Goal: Task Accomplishment & Management: Manage account settings

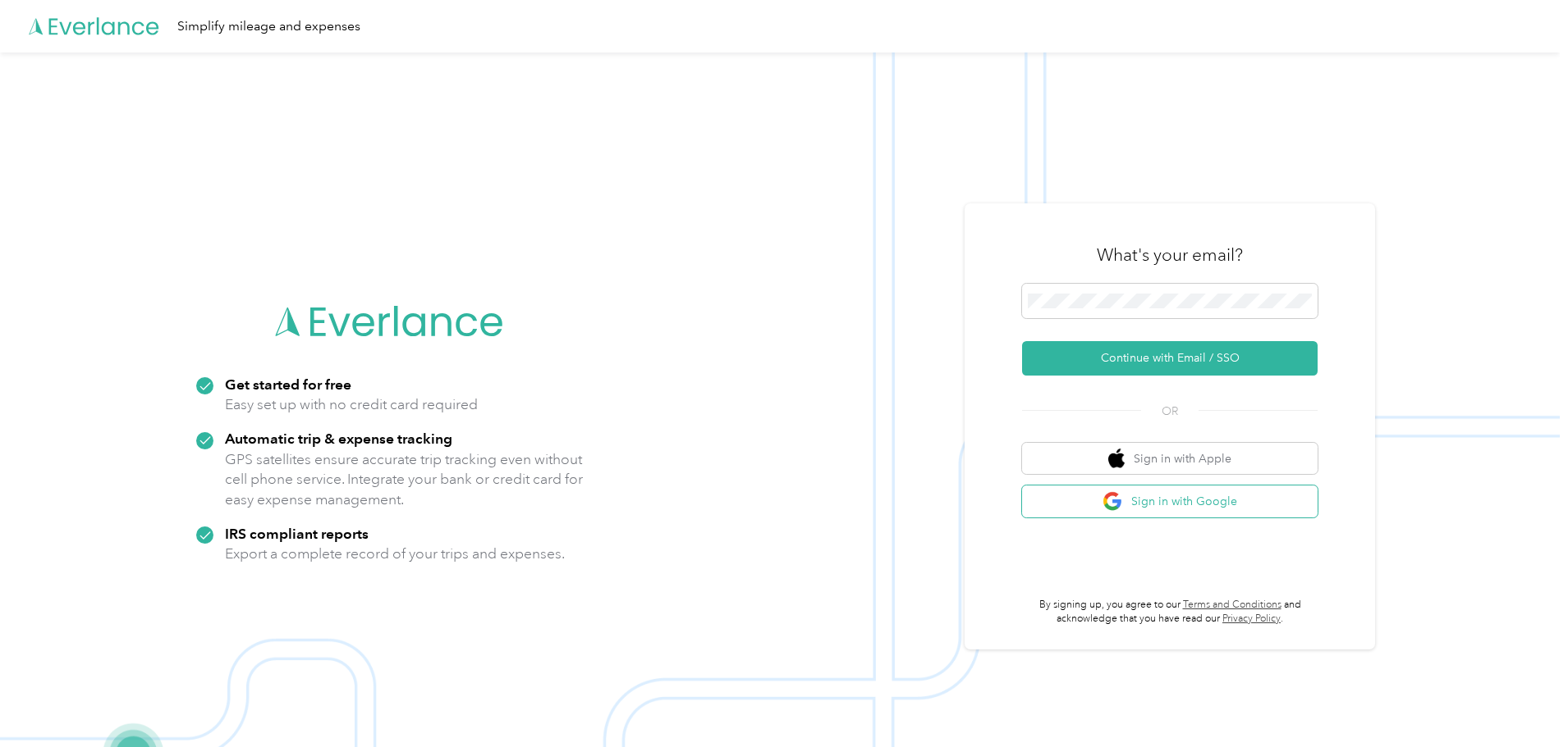
click at [1207, 506] on button "Sign in with Google" at bounding box center [1169, 501] width 295 height 32
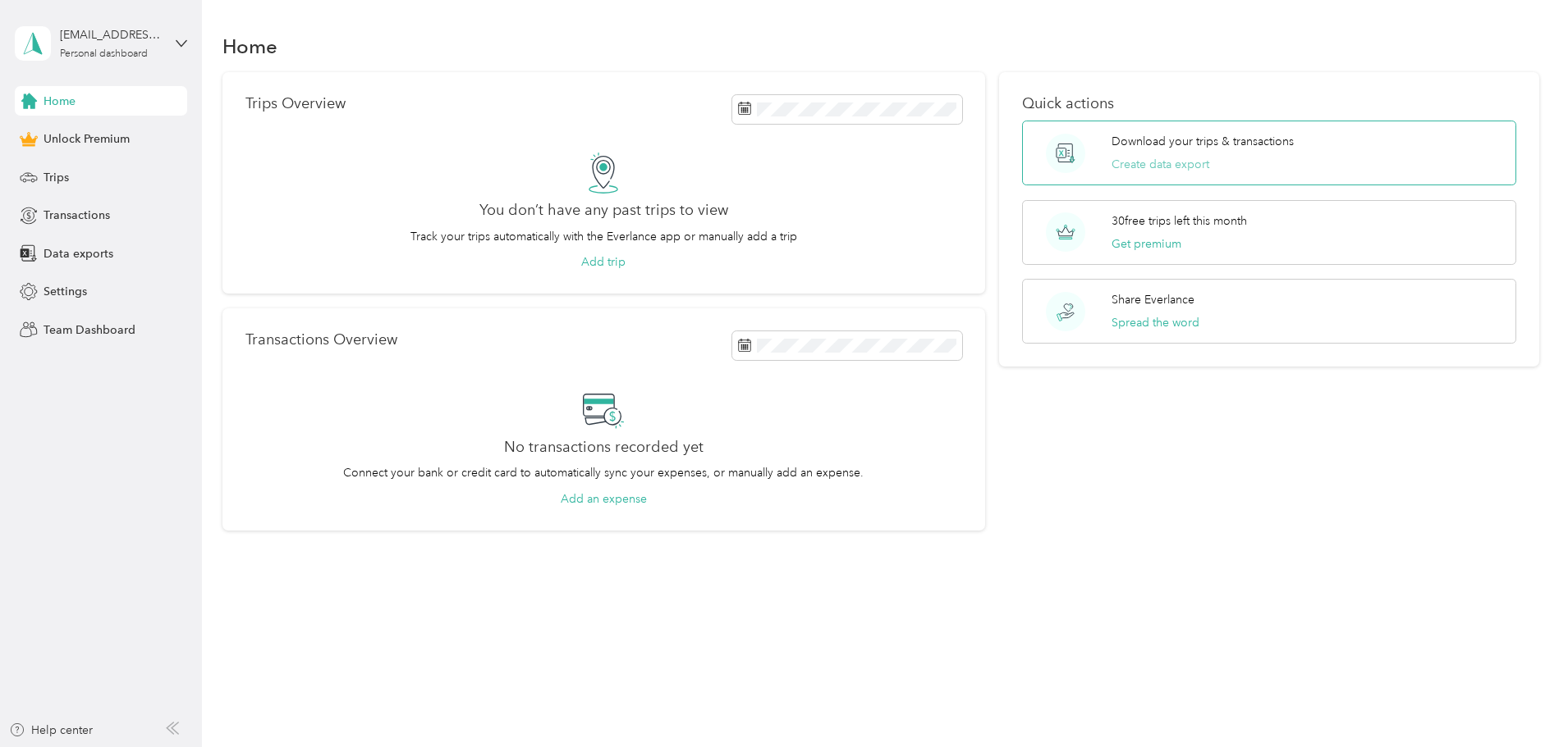
click at [1143, 165] on button "Create data export" at bounding box center [1160, 165] width 98 height 18
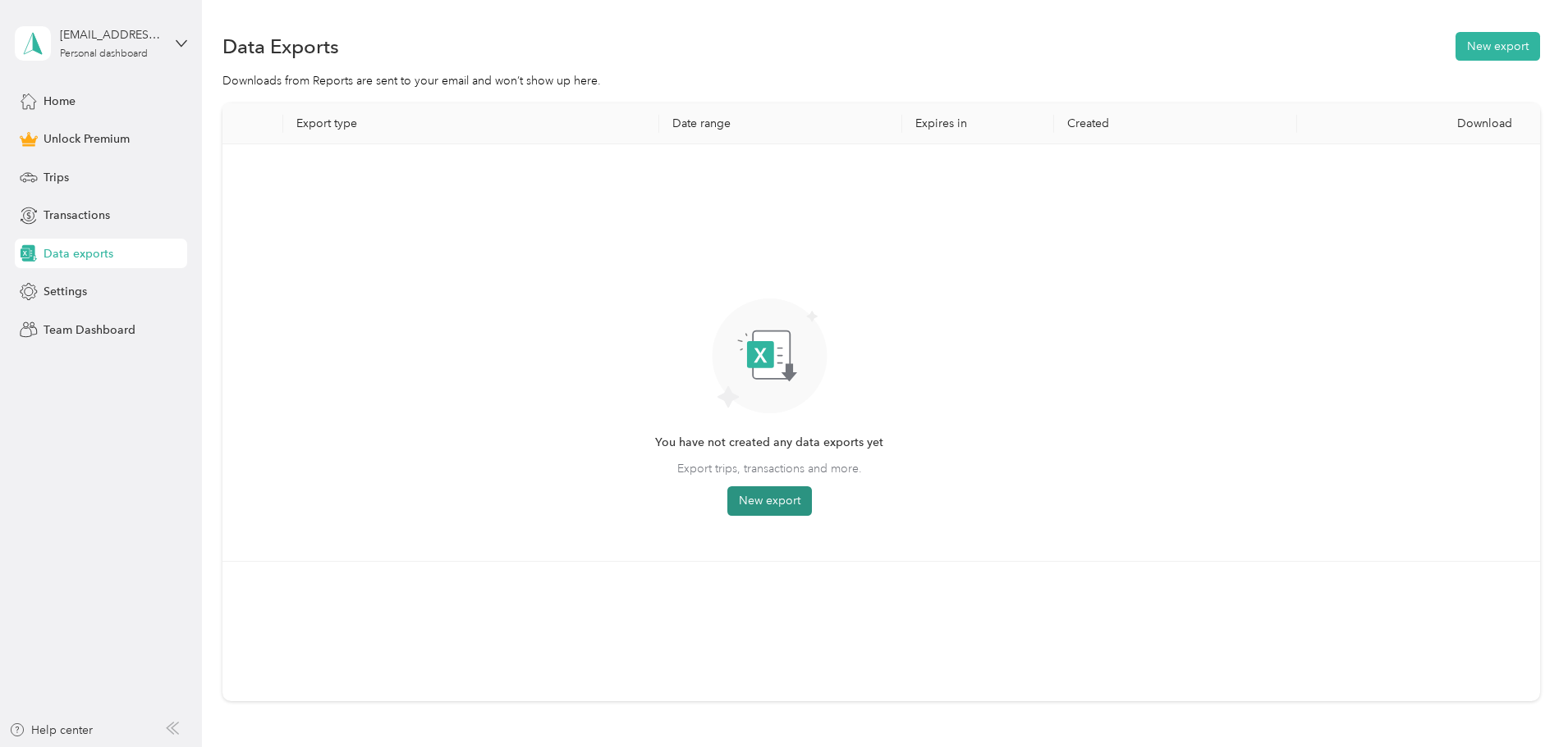
click at [811, 503] on button "New export" at bounding box center [769, 501] width 84 height 30
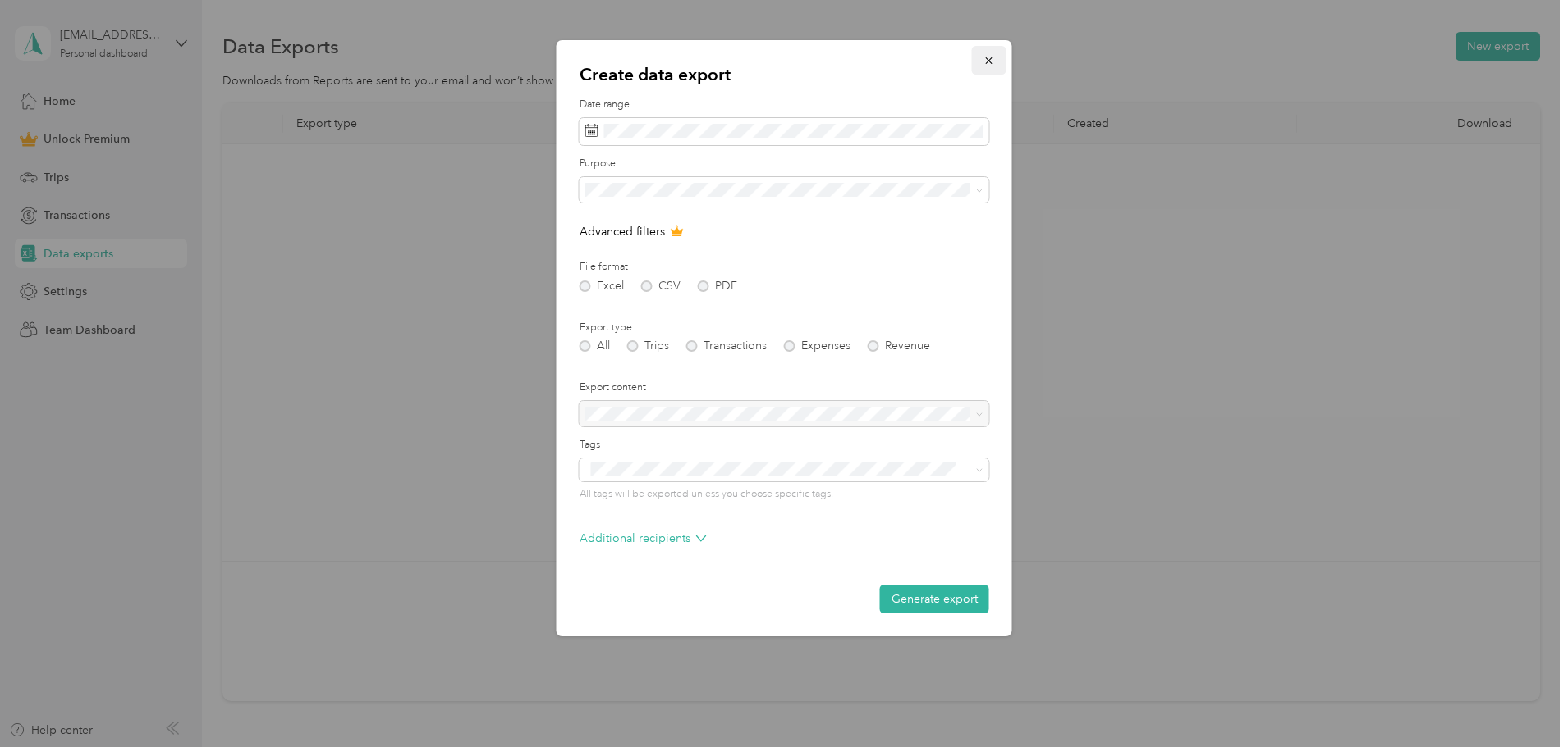
click at [994, 60] on icon "button" at bounding box center [989, 60] width 11 height 11
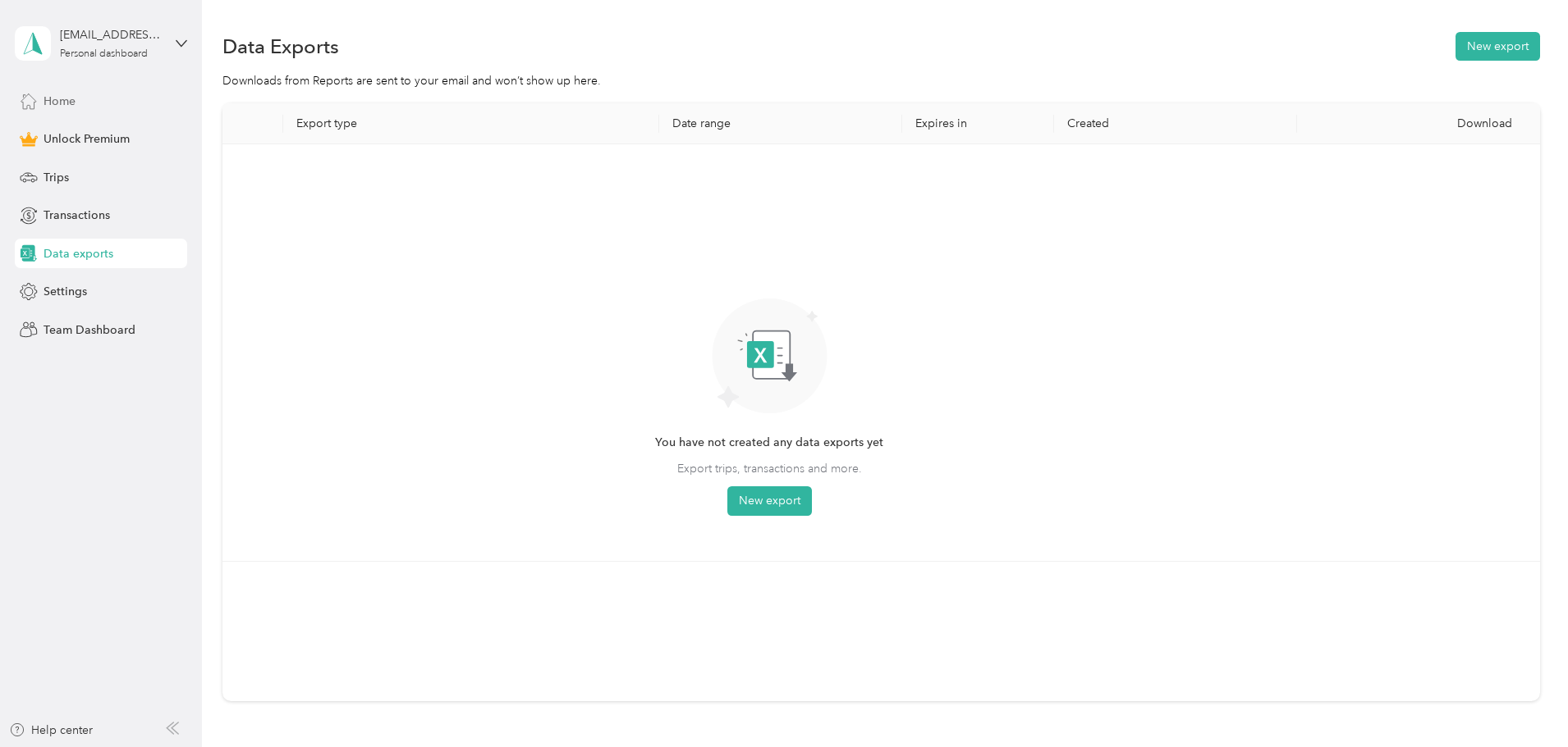
click at [59, 104] on span "Home" at bounding box center [59, 101] width 32 height 18
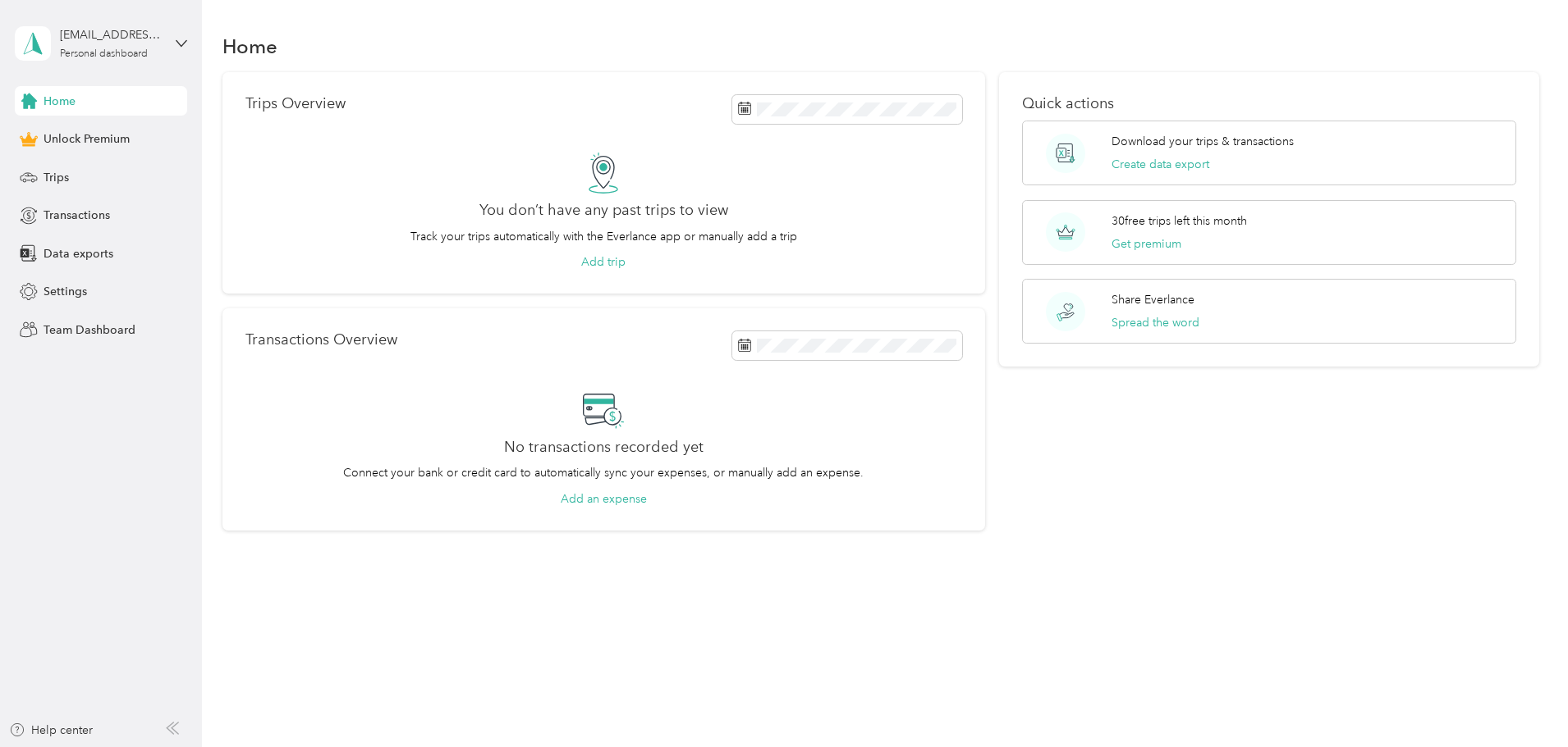
click at [444, 540] on div "Home Trips Overview You don’t have any past trips to view Track your trips auto…" at bounding box center [880, 310] width 1357 height 619
click at [58, 178] on span "Trips" at bounding box center [56, 178] width 26 height 18
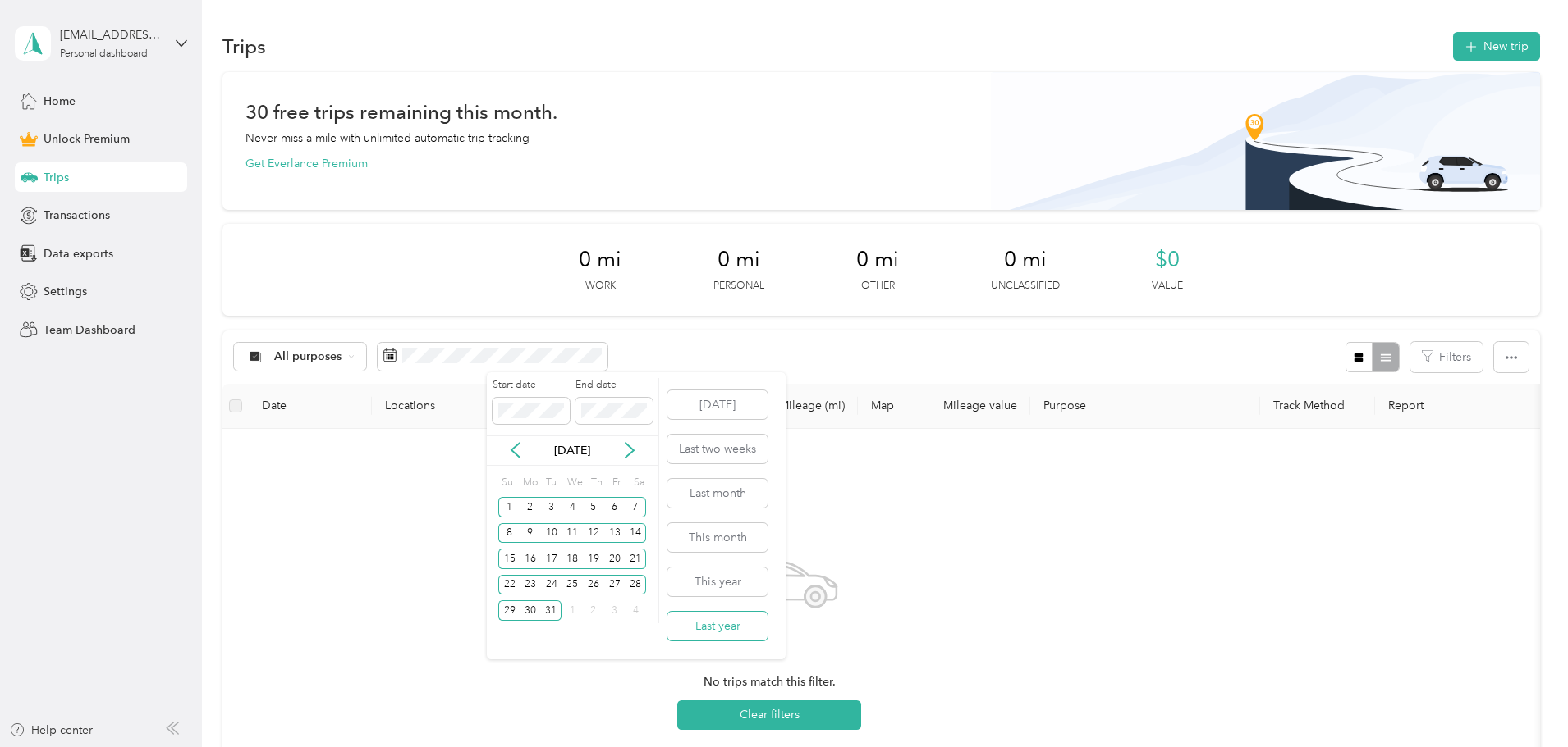
click at [701, 632] on button "Last year" at bounding box center [717, 626] width 100 height 29
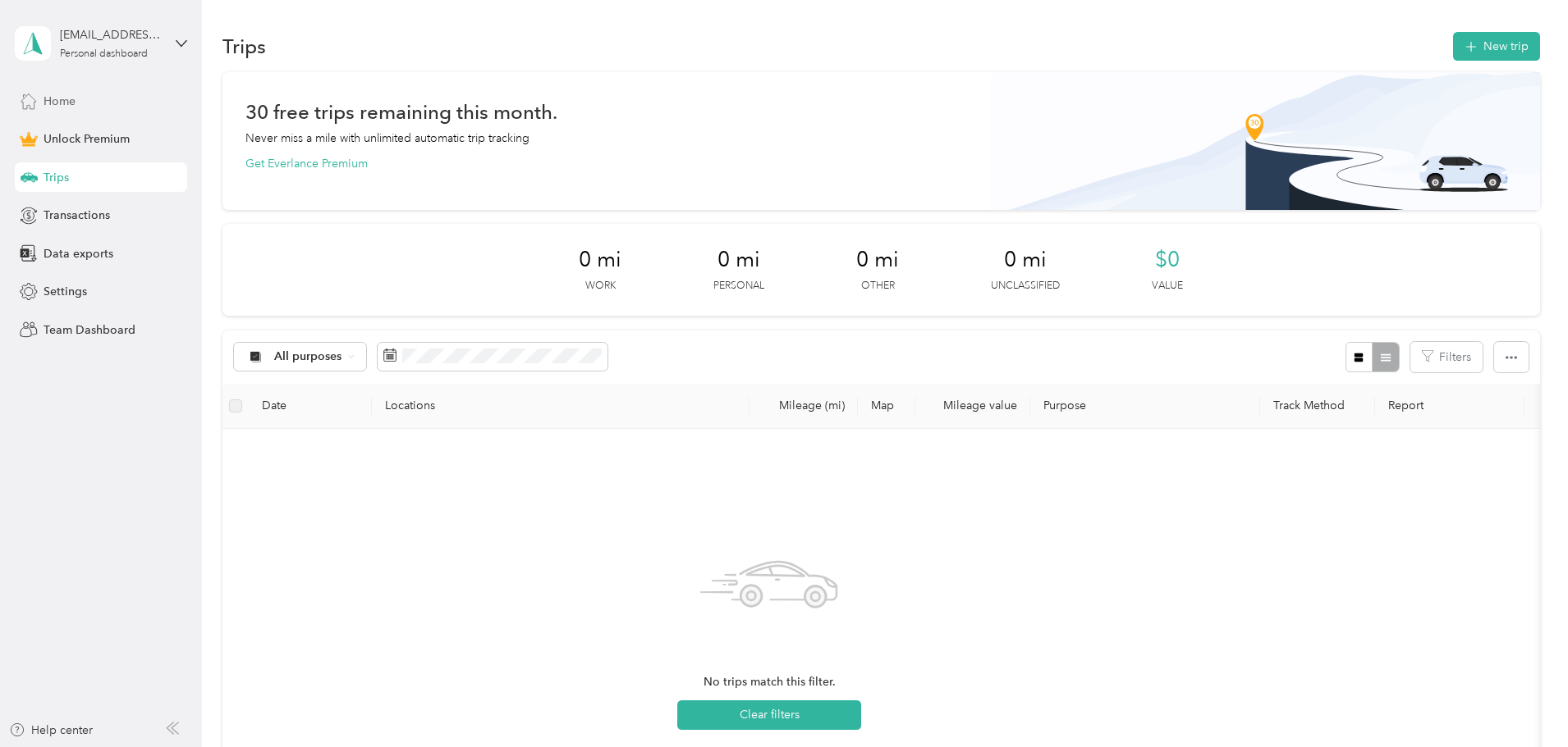
click at [49, 99] on span "Home" at bounding box center [59, 101] width 32 height 18
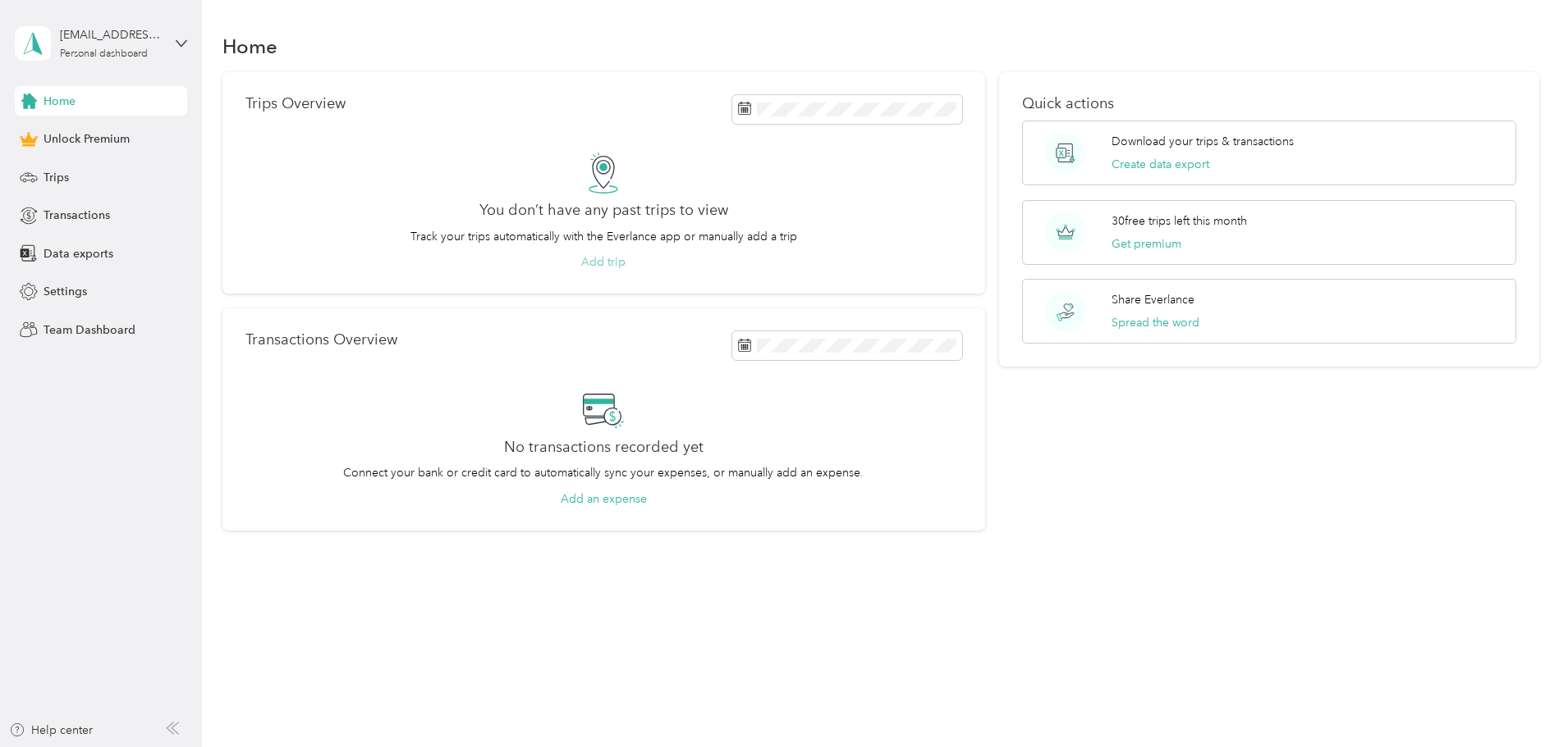
click at [625, 262] on button "Add trip" at bounding box center [603, 262] width 44 height 18
